Goal: Task Accomplishment & Management: Use online tool/utility

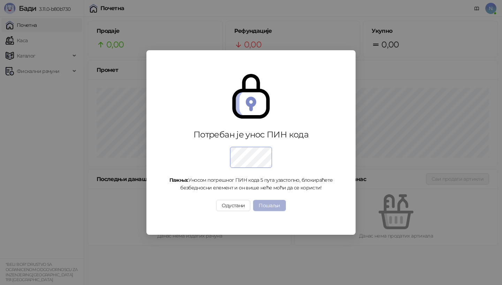
click at [269, 206] on button "Пошаљи" at bounding box center [269, 205] width 32 height 11
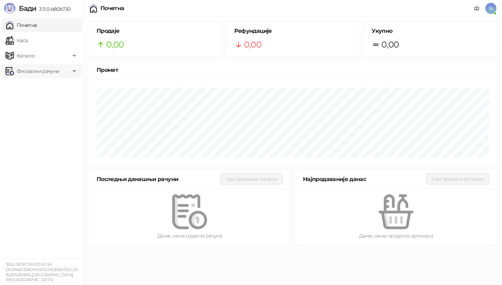
click at [20, 72] on span "Фискални рачуни" at bounding box center [38, 71] width 43 height 14
click at [20, 87] on link "Издати рачуни" at bounding box center [31, 87] width 47 height 14
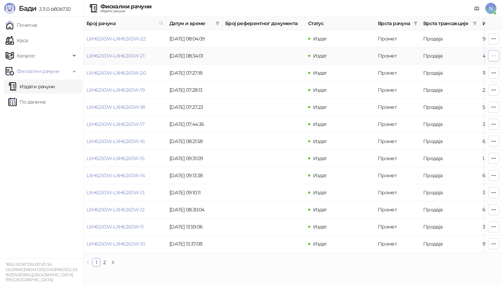
click at [495, 57] on icon "button" at bounding box center [494, 56] width 6 height 6
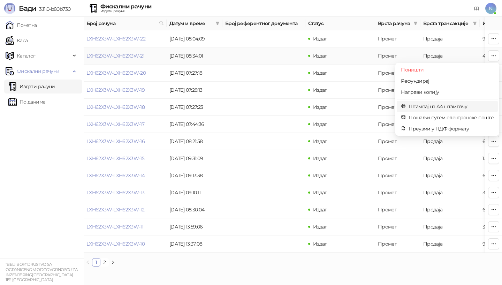
click at [429, 106] on span "Штампај на А4 штампачу" at bounding box center [451, 107] width 85 height 8
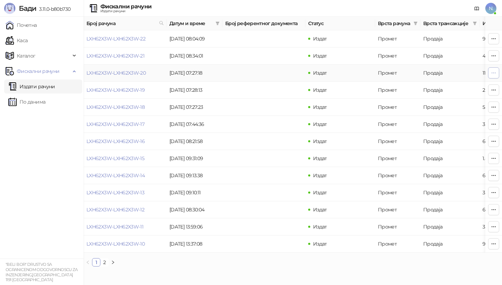
click at [493, 75] on icon "button" at bounding box center [494, 73] width 6 height 6
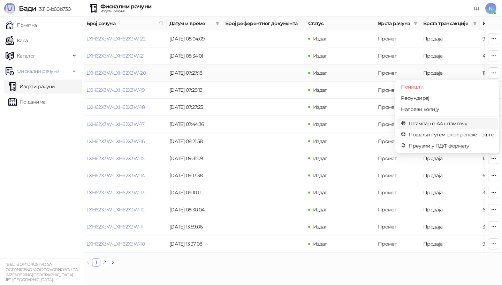
click at [428, 122] on span "Штампај на А4 штампачу" at bounding box center [451, 124] width 85 height 8
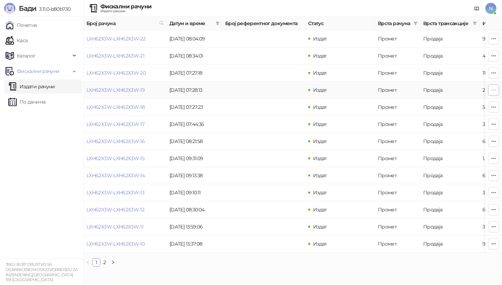
click at [491, 90] on button "button" at bounding box center [493, 89] width 11 height 11
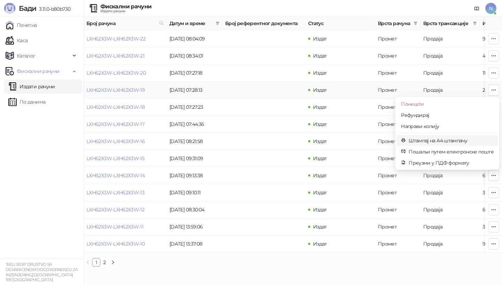
click at [439, 141] on span "Штампај на А4 штампачу" at bounding box center [451, 141] width 85 height 8
